Goal: Task Accomplishment & Management: Use online tool/utility

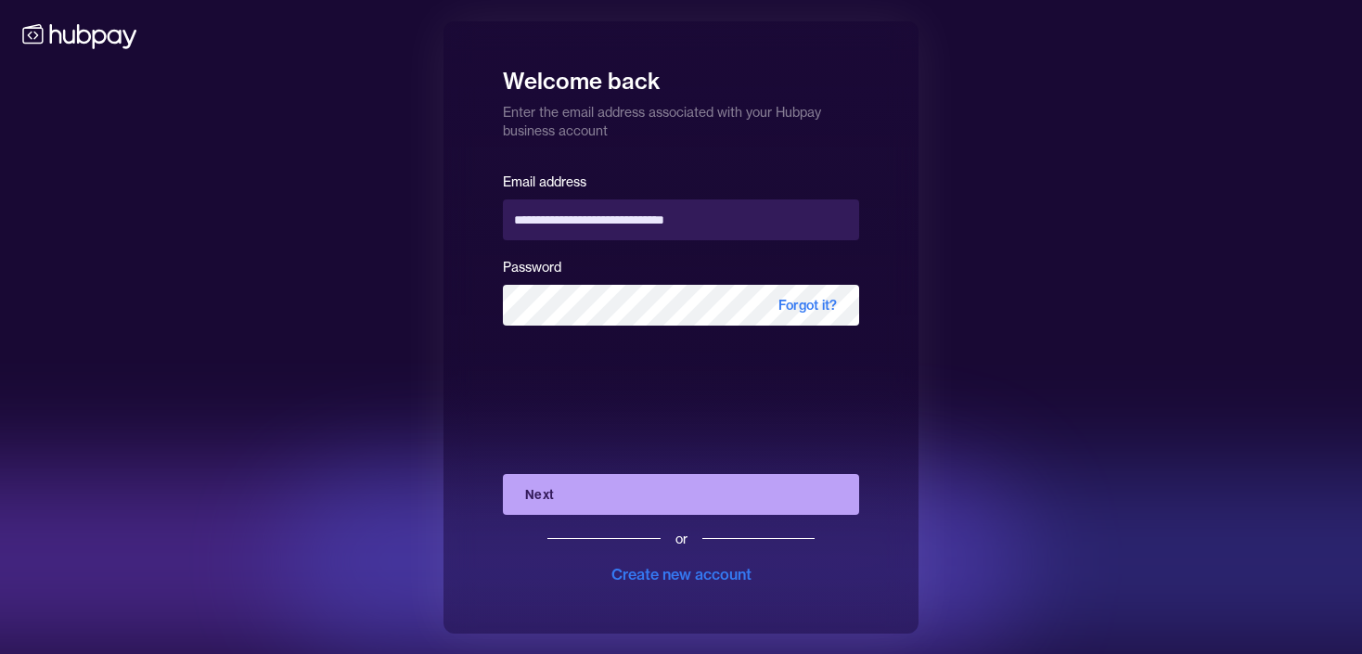
click at [603, 488] on button "Next" at bounding box center [681, 494] width 356 height 41
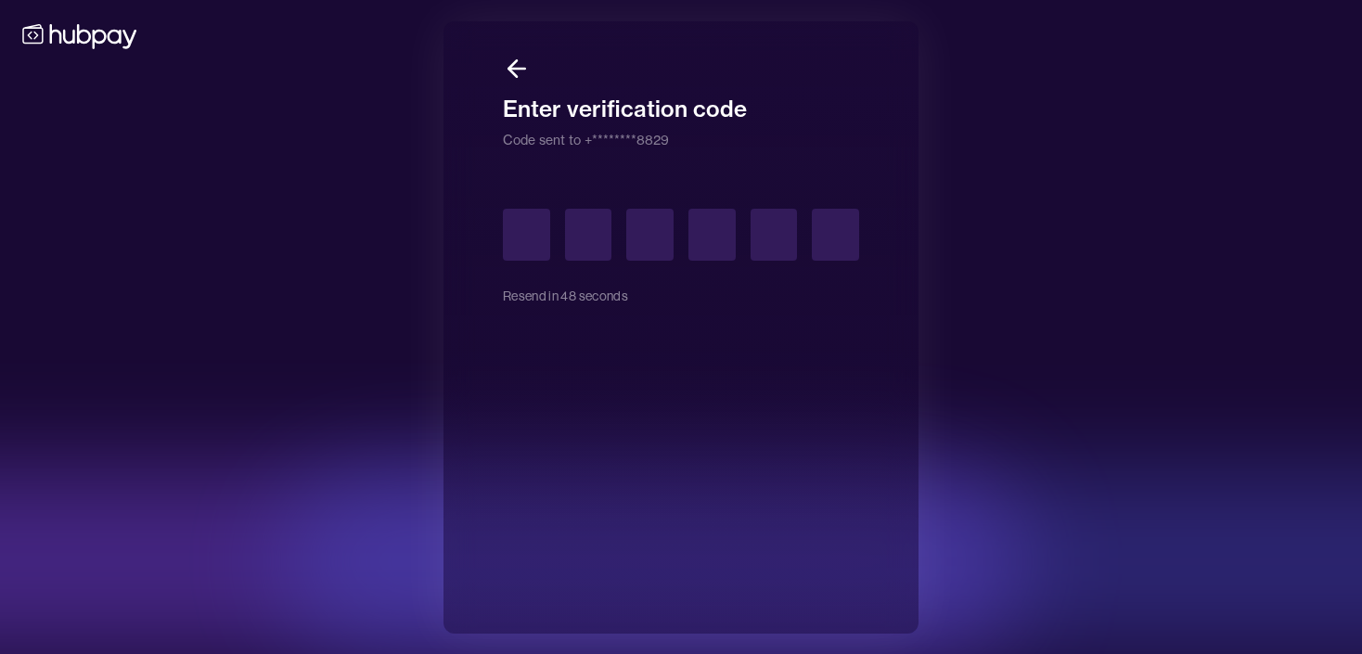
type input "*"
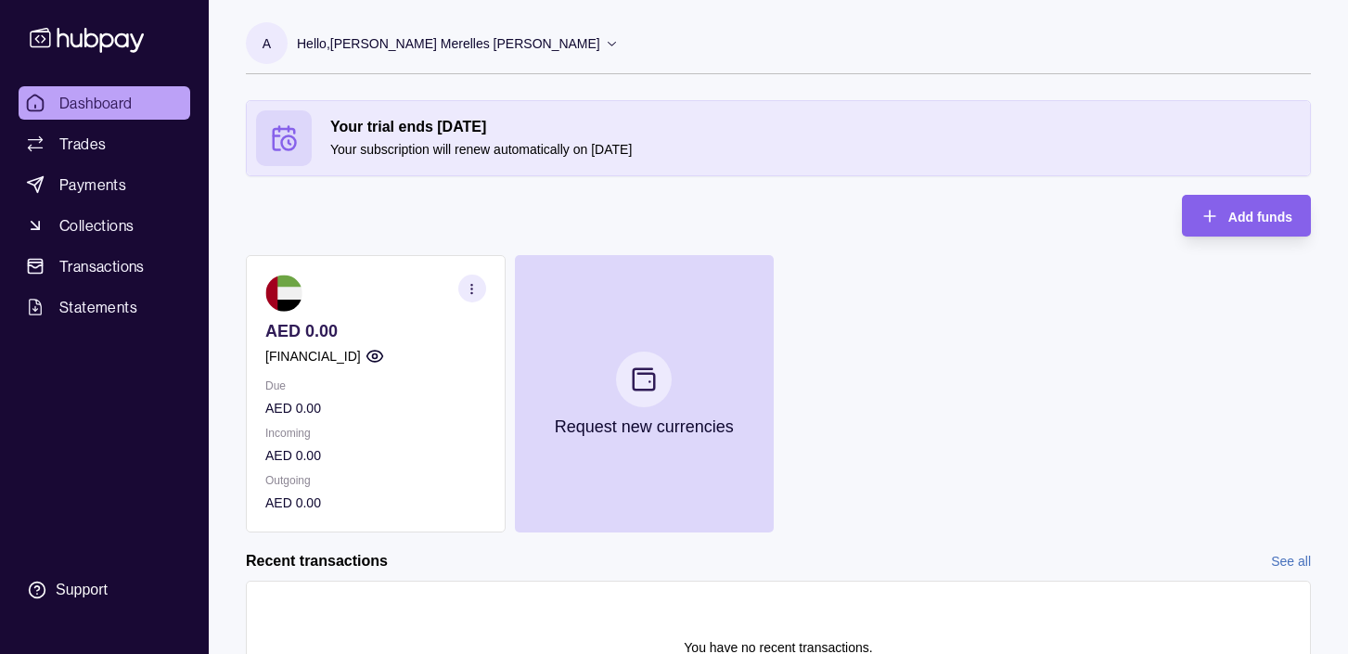
click at [605, 45] on icon at bounding box center [612, 43] width 14 height 14
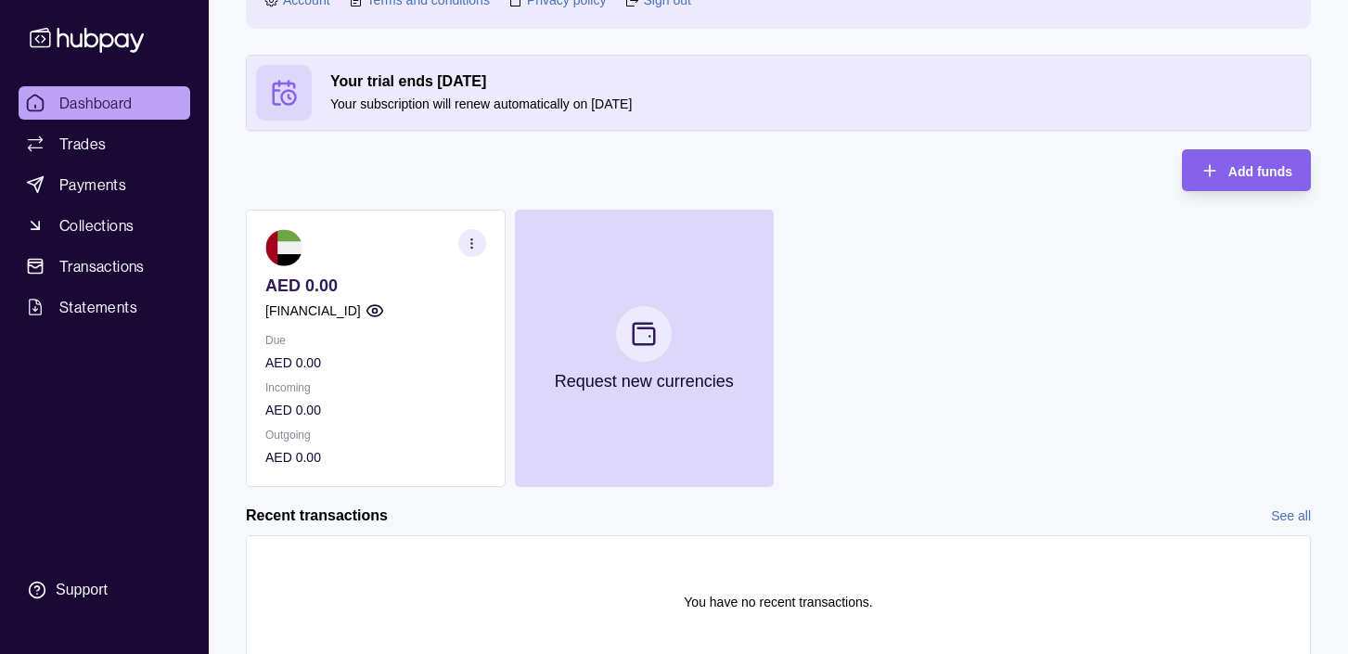
scroll to position [236, 0]
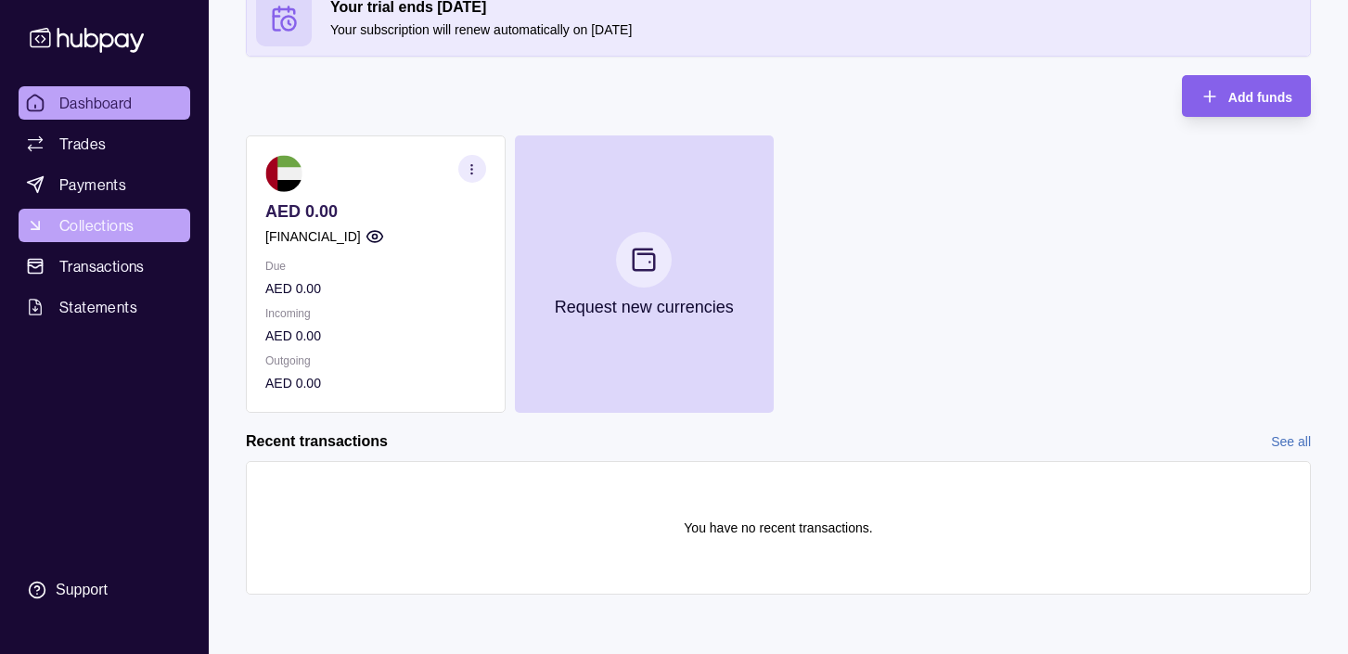
click at [107, 222] on span "Collections" at bounding box center [96, 225] width 74 height 22
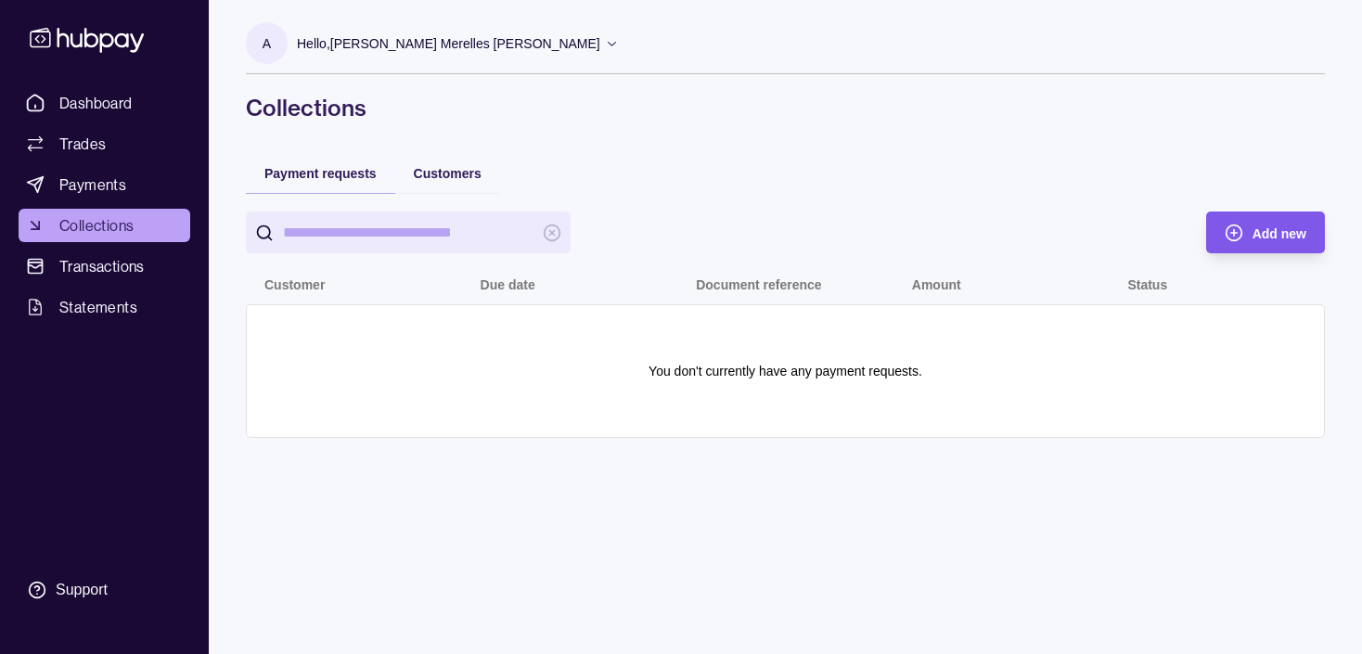
click at [1221, 235] on div "Add new" at bounding box center [1251, 233] width 109 height 42
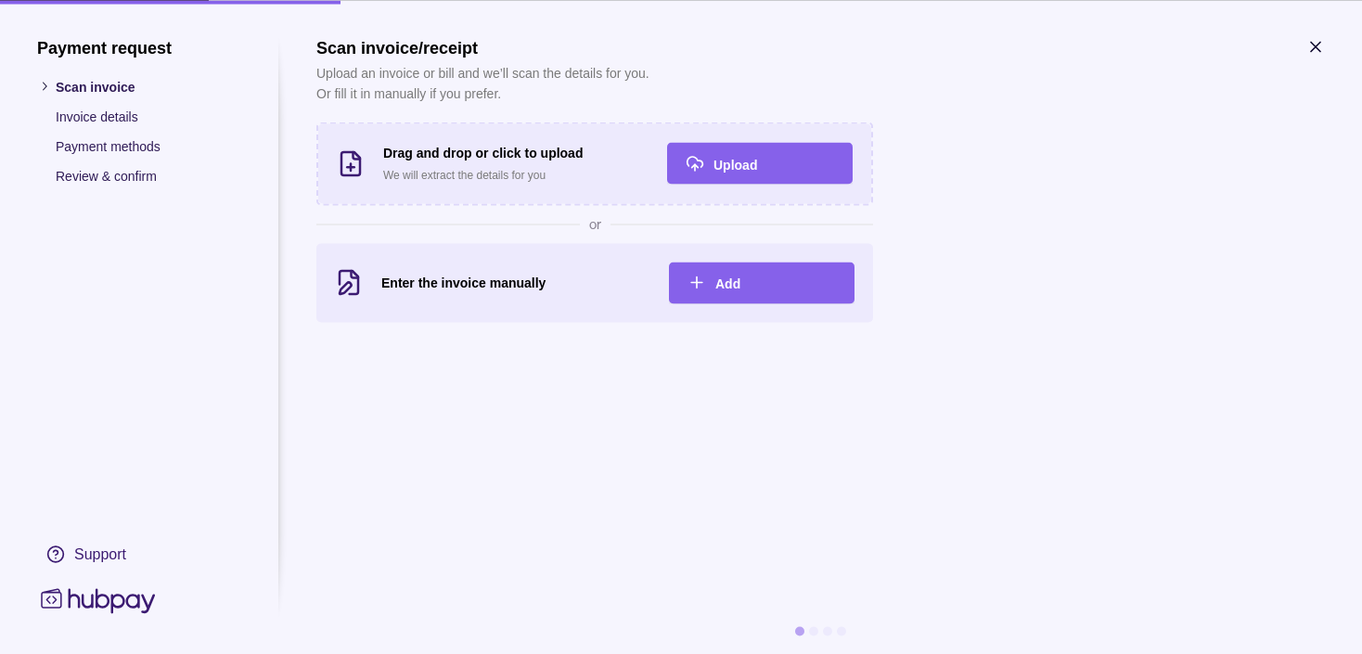
click at [128, 146] on p "Payment methods" at bounding box center [149, 145] width 186 height 20
click at [1313, 48] on icon "button" at bounding box center [1315, 46] width 9 height 9
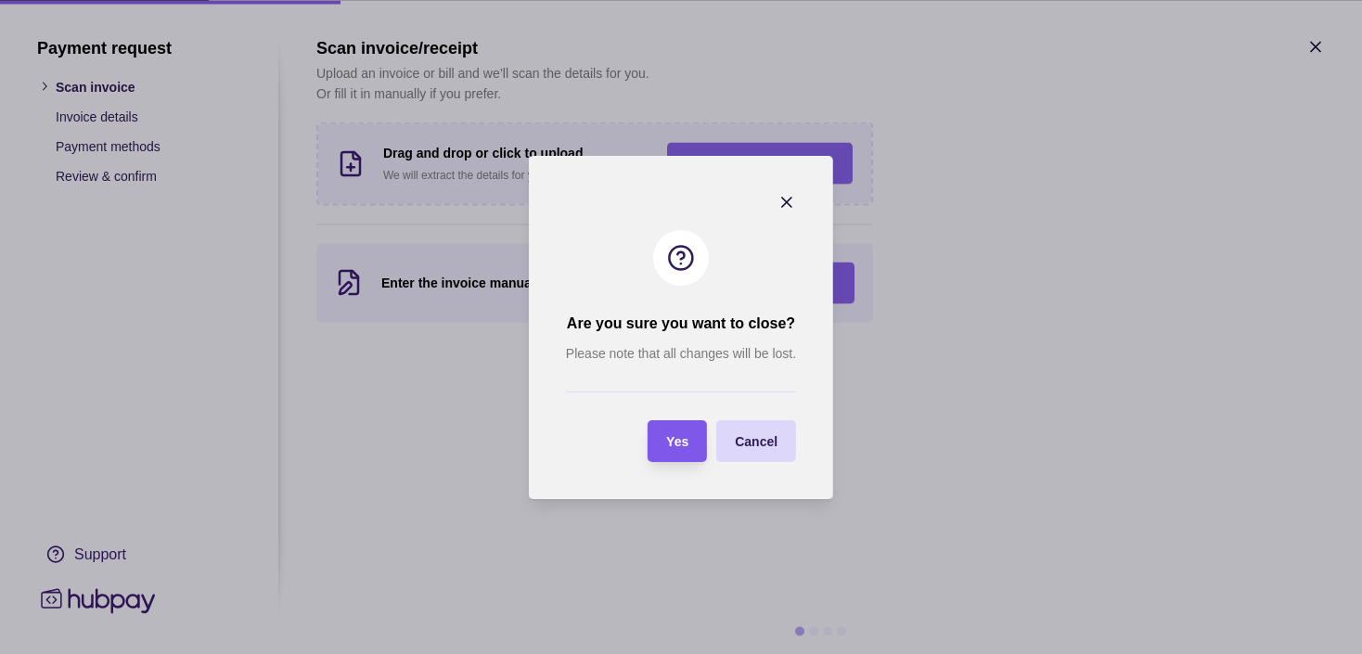
click at [695, 441] on section "Yes" at bounding box center [677, 441] width 59 height 42
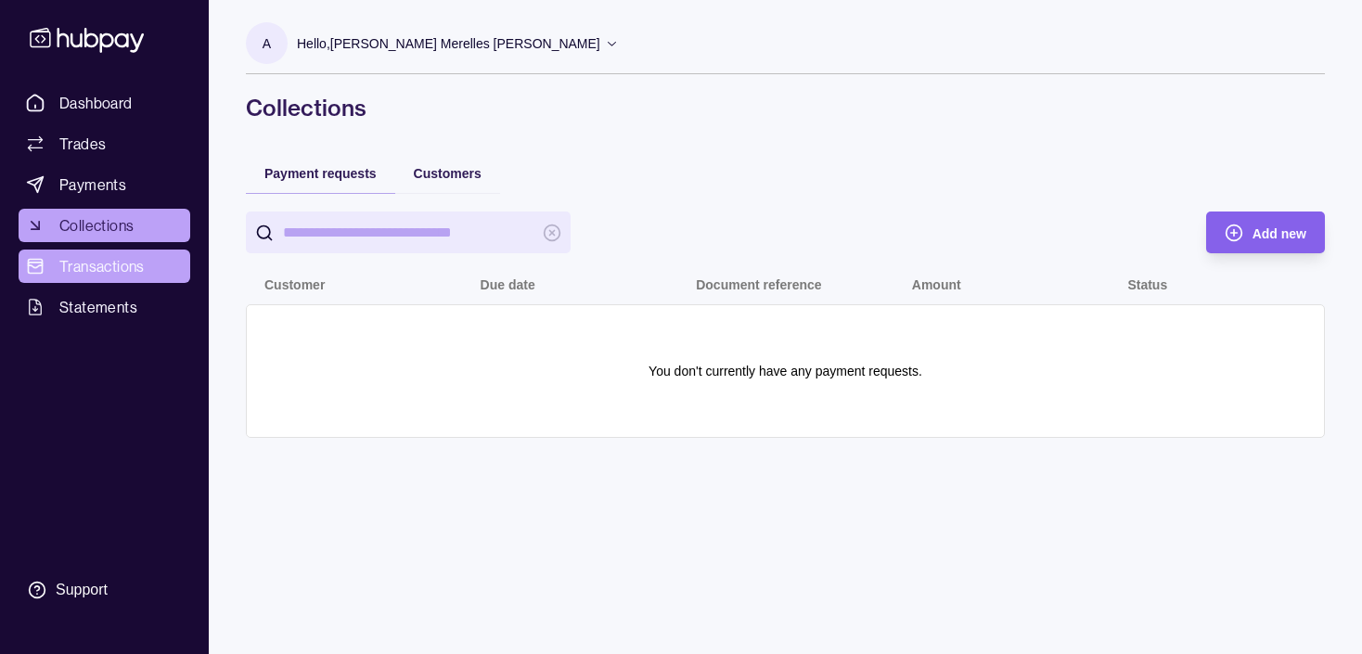
click at [86, 261] on span "Transactions" at bounding box center [101, 266] width 85 height 22
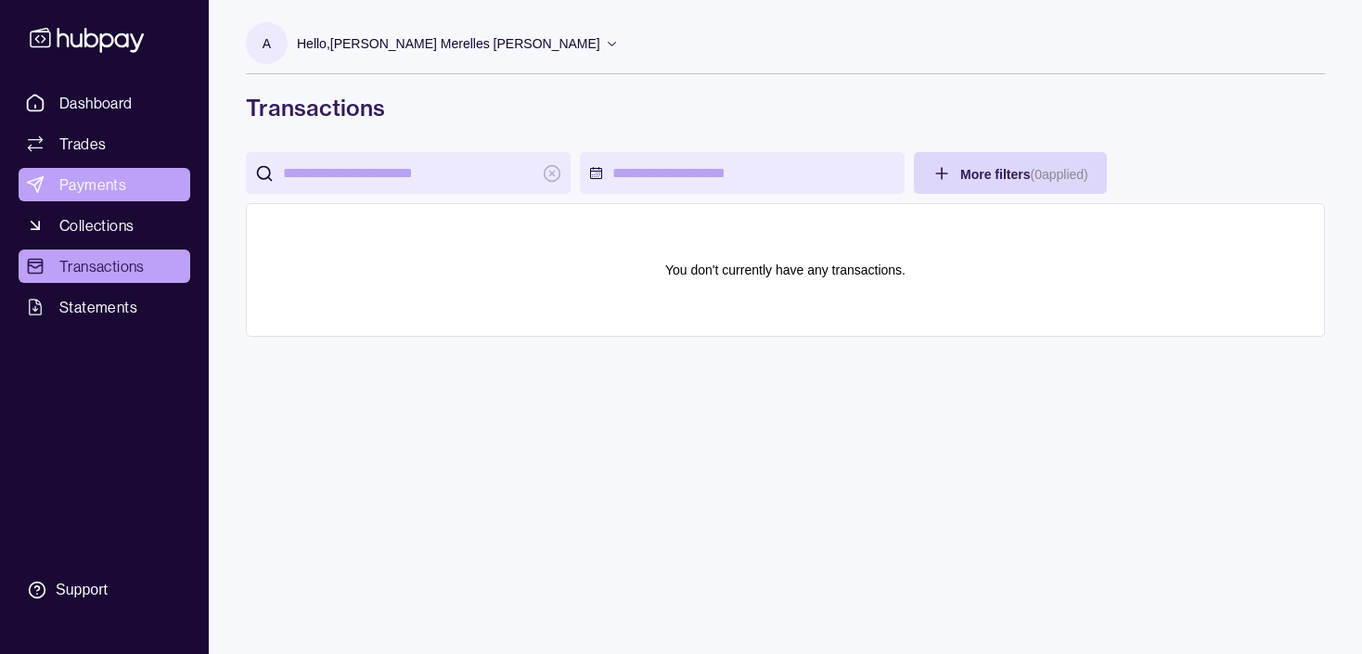
click at [83, 191] on span "Payments" at bounding box center [92, 184] width 67 height 22
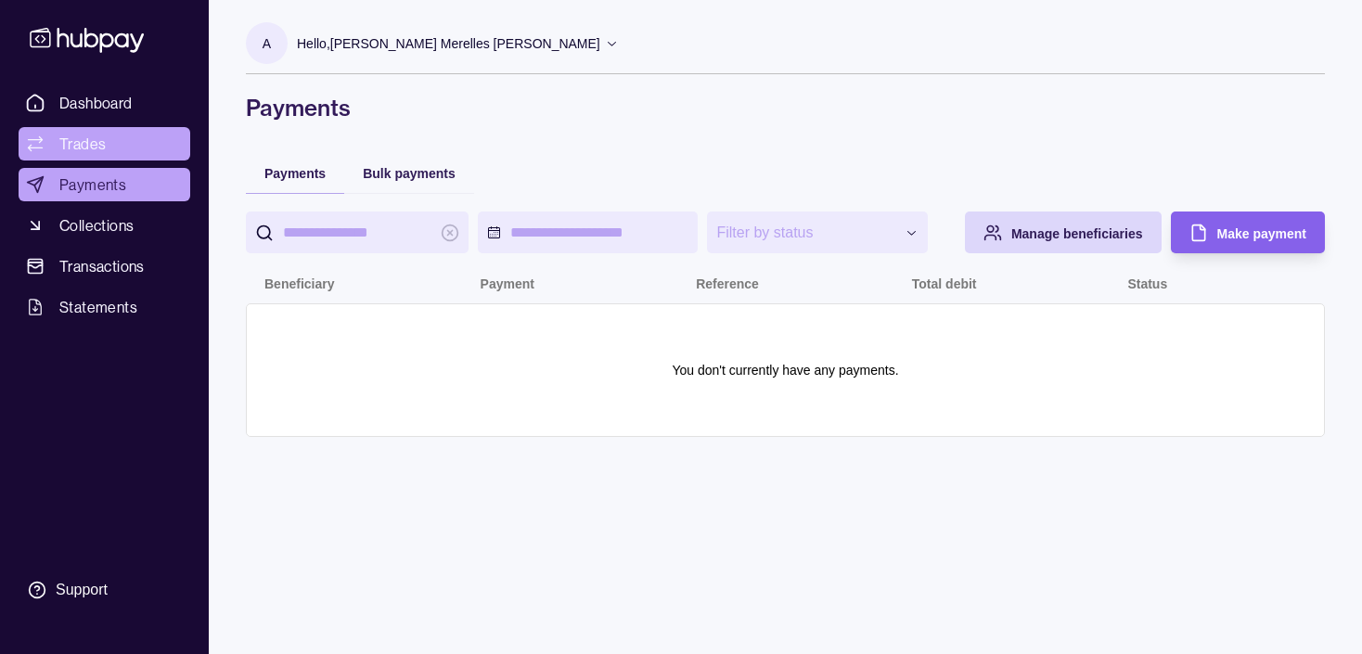
click at [87, 152] on span "Trades" at bounding box center [82, 144] width 46 height 22
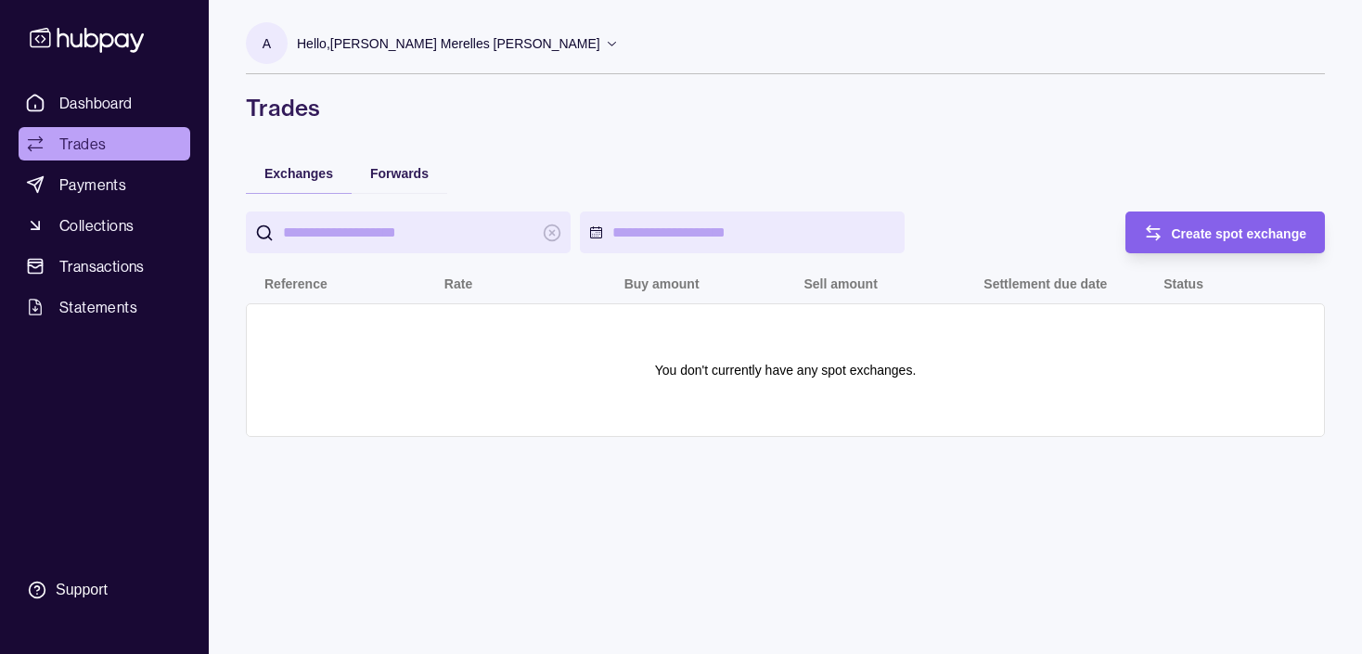
click at [388, 227] on input "search" at bounding box center [408, 233] width 251 height 42
click at [90, 98] on span "Dashboard" at bounding box center [95, 103] width 73 height 22
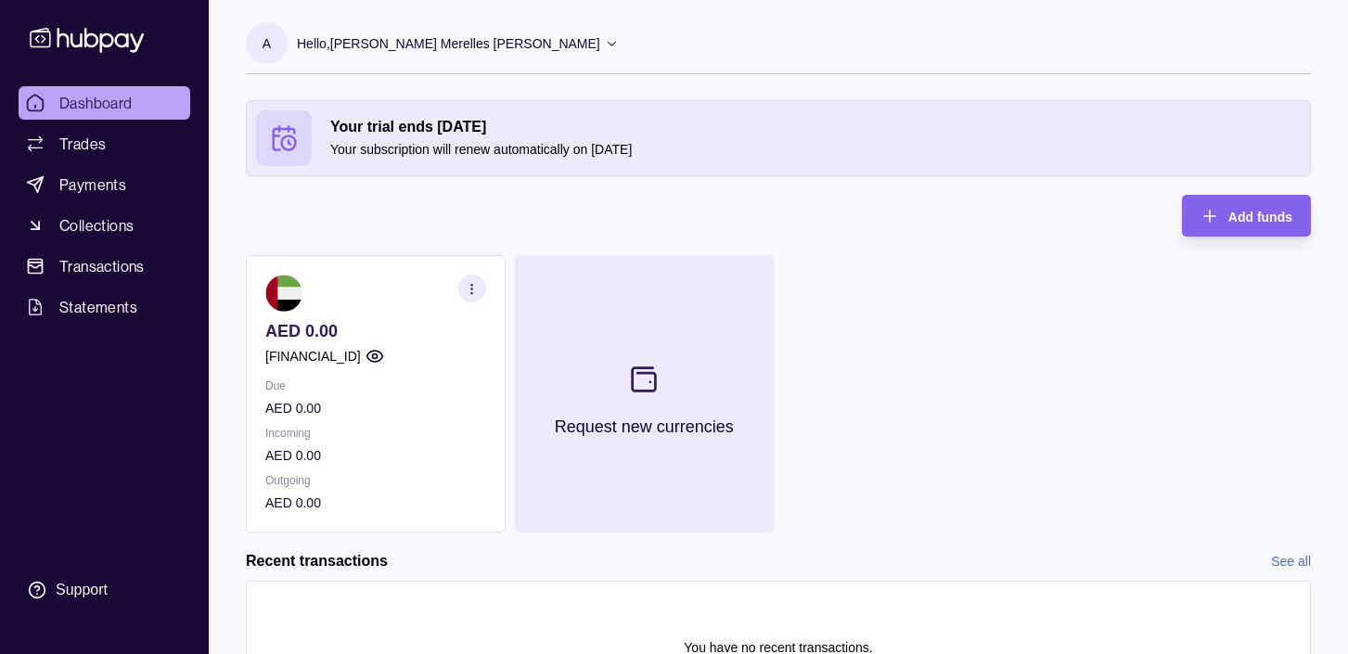
click at [625, 371] on section at bounding box center [643, 379] width 61 height 61
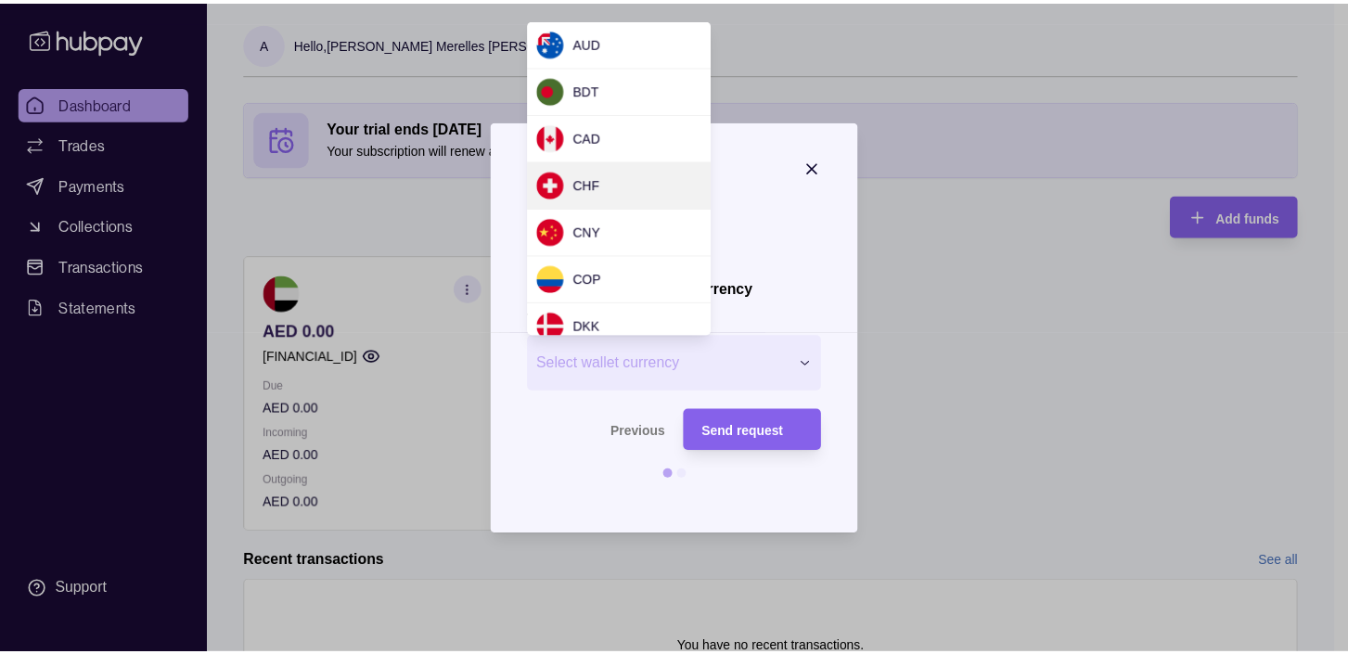
scroll to position [197, 0]
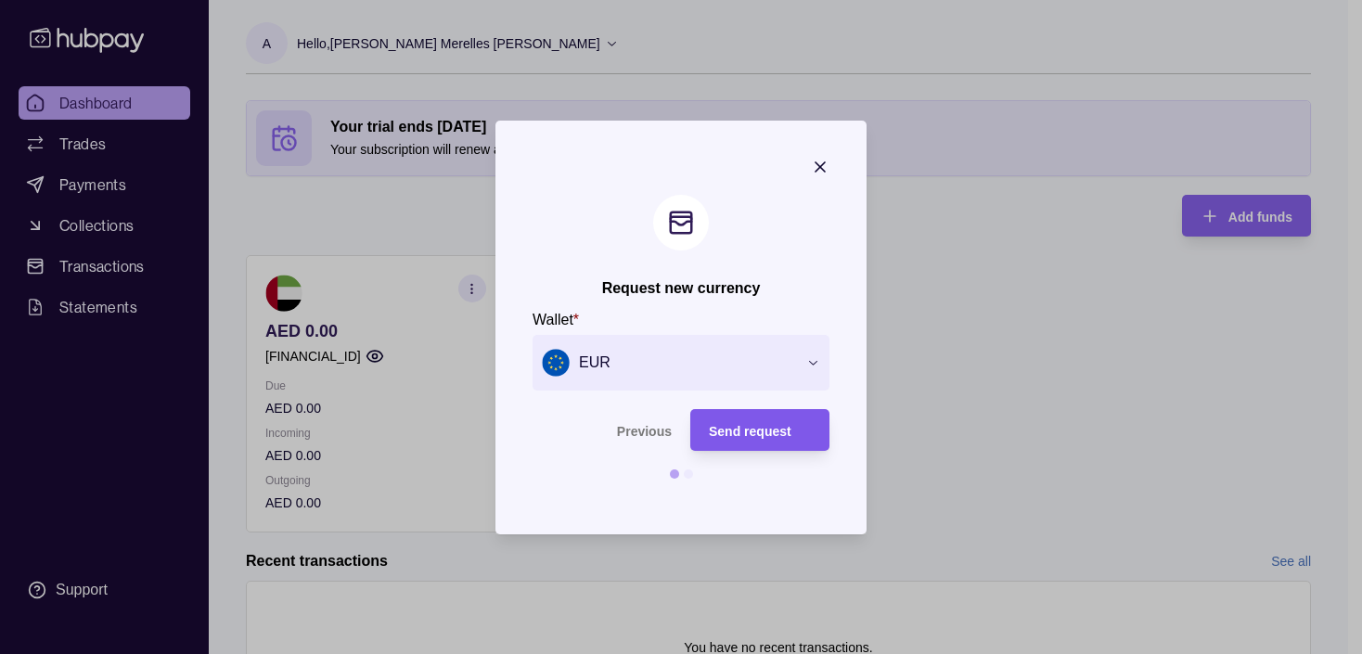
click at [772, 425] on span "Send request" at bounding box center [750, 430] width 83 height 15
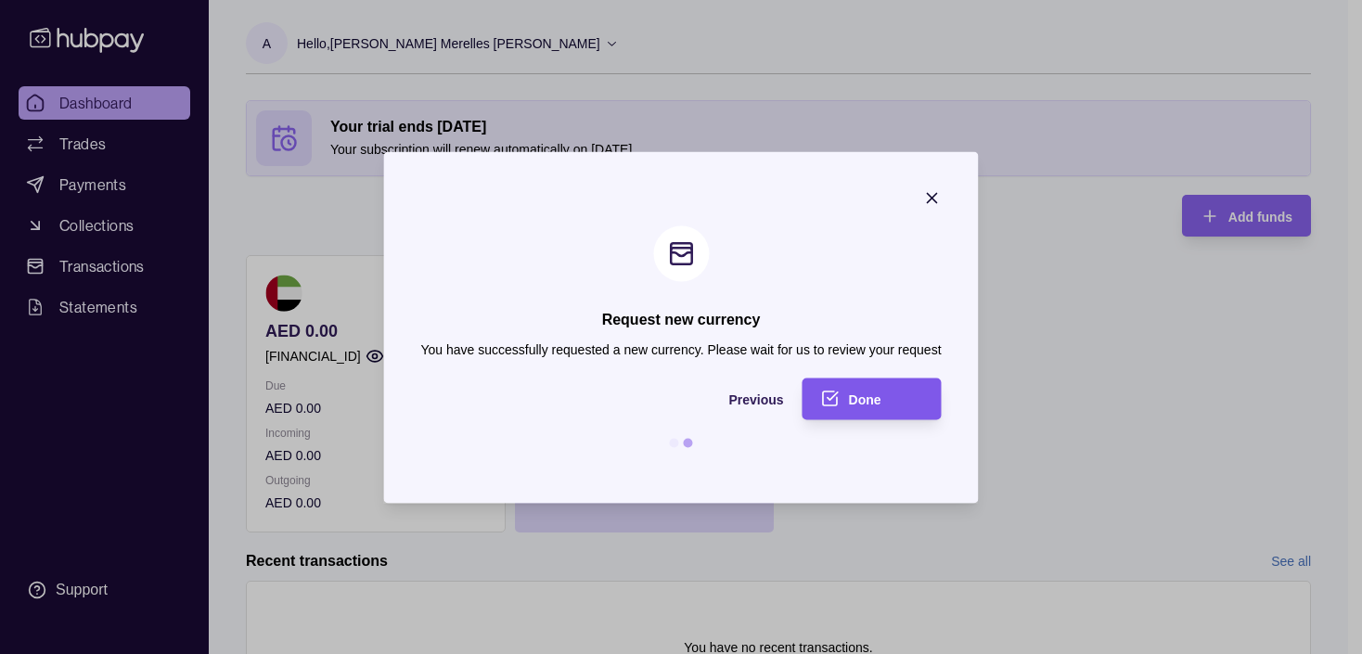
click at [849, 397] on span "Done" at bounding box center [865, 399] width 32 height 15
